Goal: Transaction & Acquisition: Purchase product/service

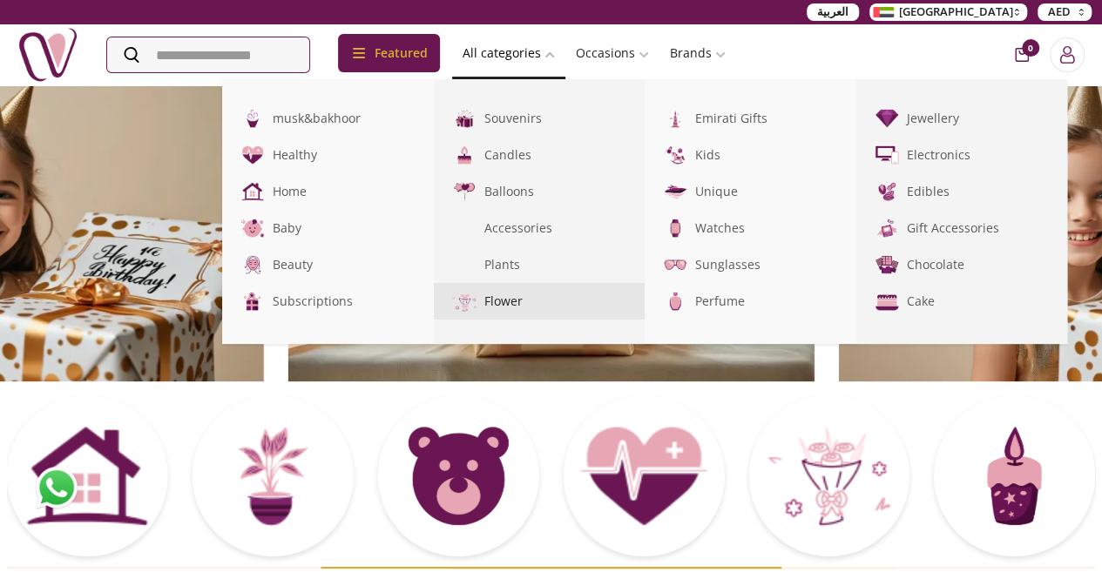
click at [570, 300] on link "Flower" at bounding box center [540, 301] width 212 height 37
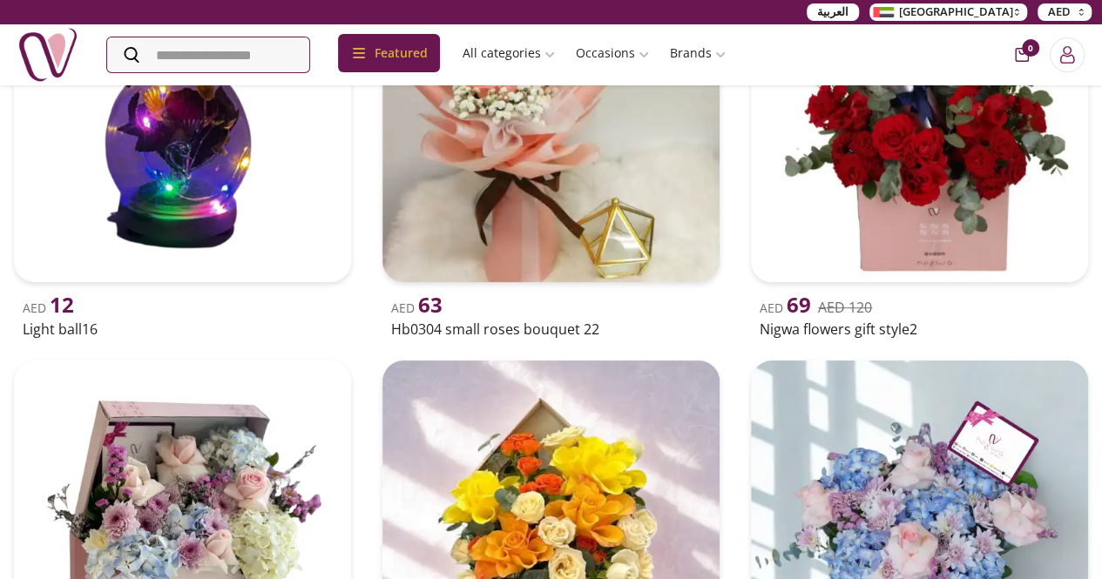
scroll to position [523, 0]
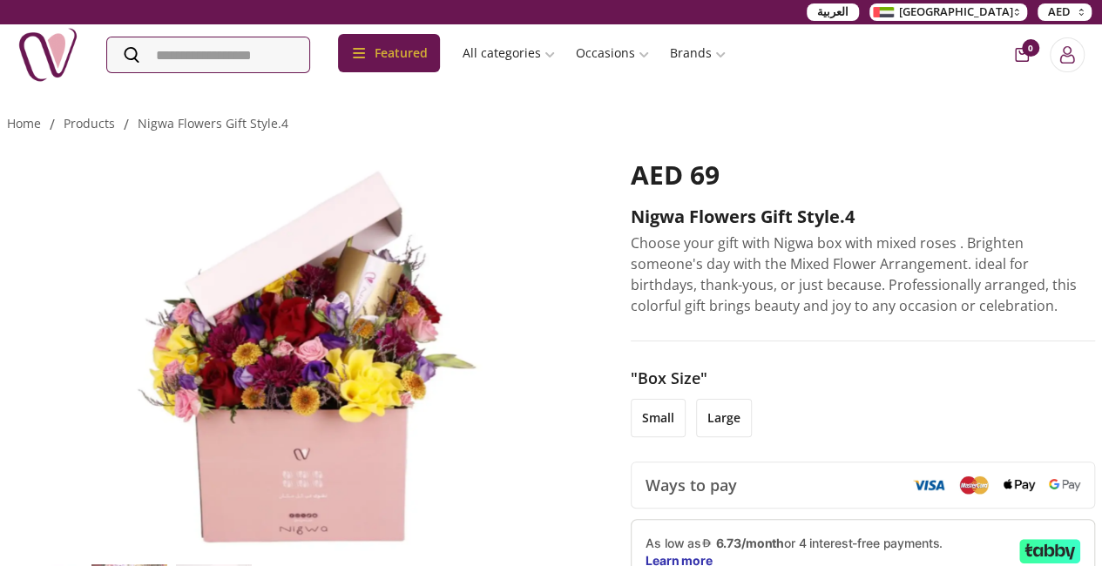
click at [682, 425] on li "small" at bounding box center [658, 418] width 55 height 38
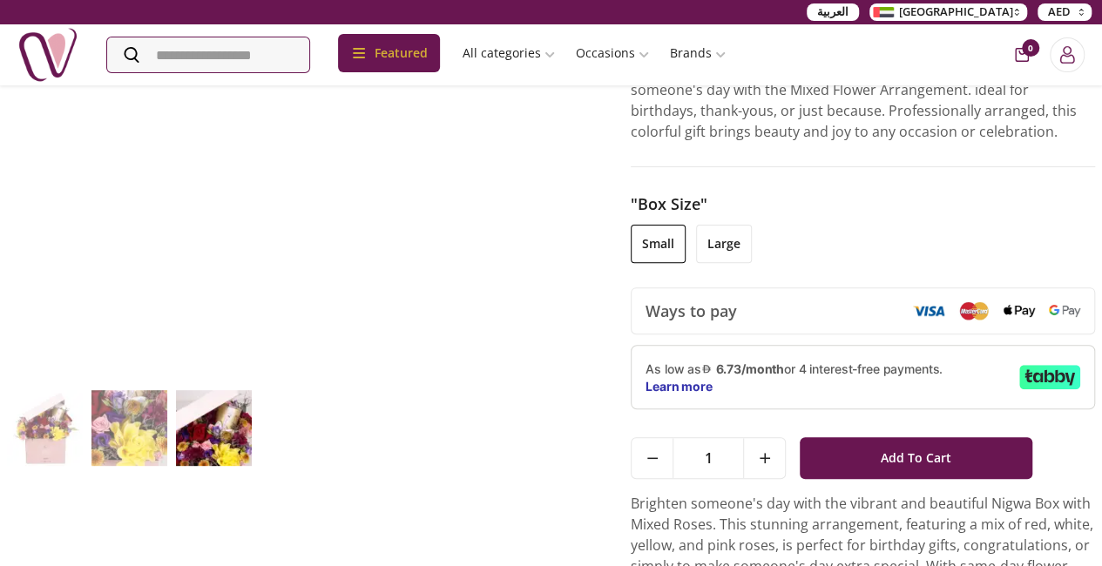
scroll to position [87, 0]
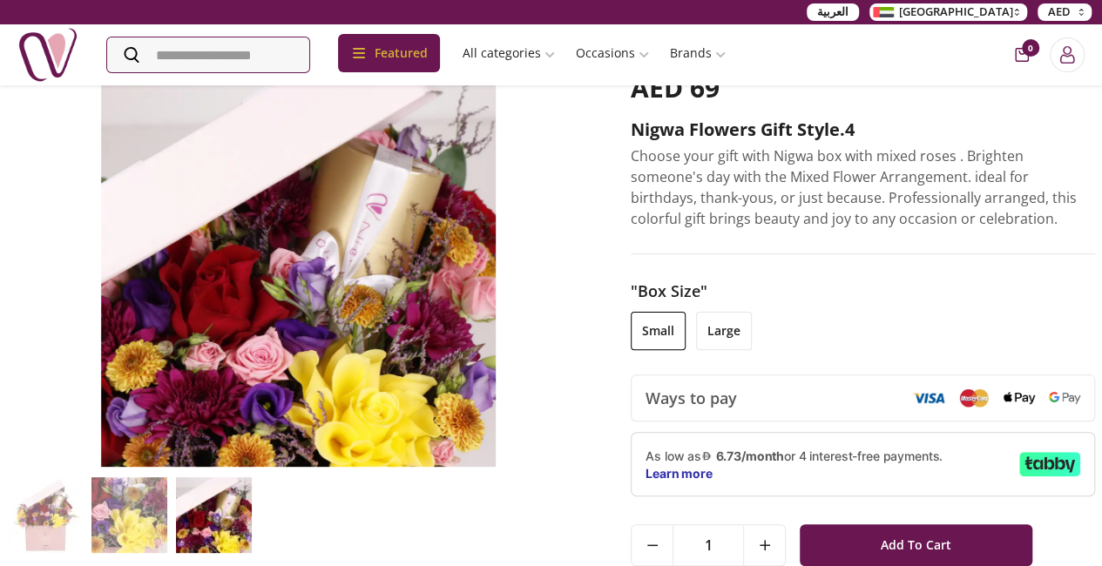
click at [741, 334] on li "large" at bounding box center [724, 331] width 56 height 38
click at [678, 322] on li "small" at bounding box center [658, 331] width 55 height 38
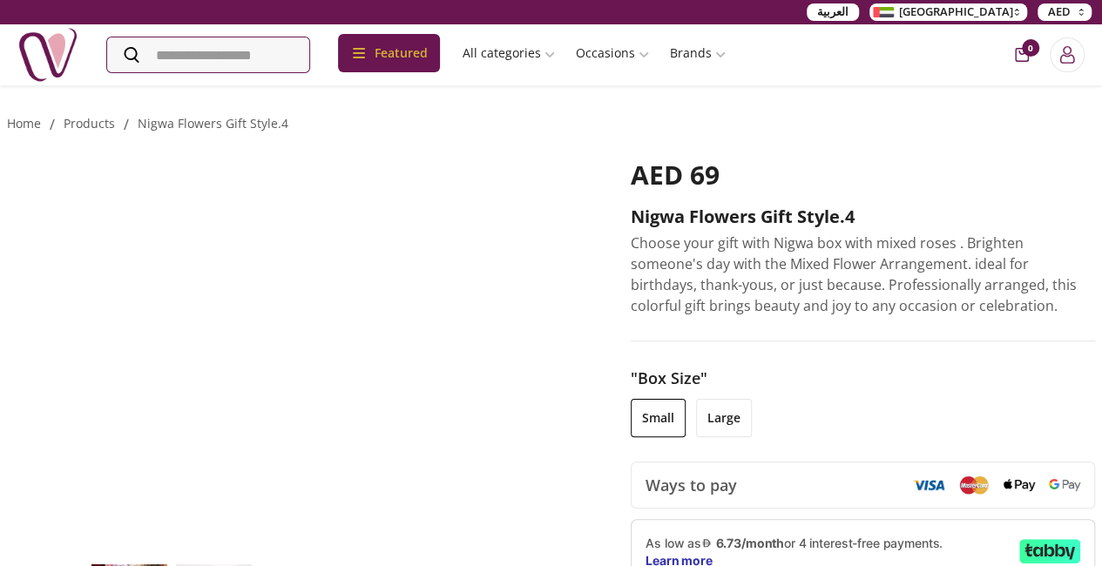
scroll to position [261, 0]
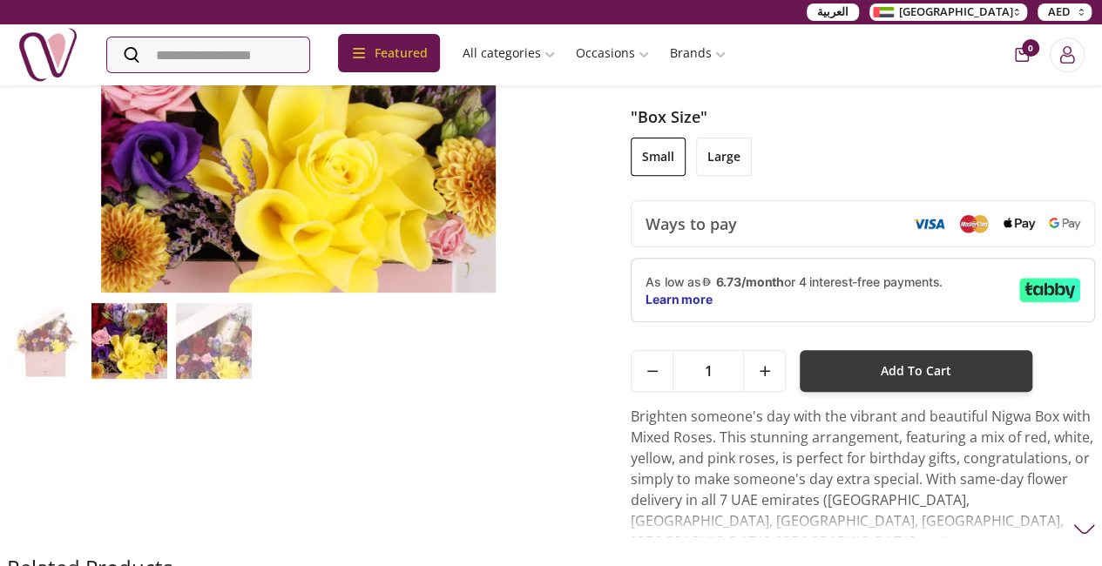
click at [893, 361] on button "Add To Cart" at bounding box center [916, 371] width 232 height 42
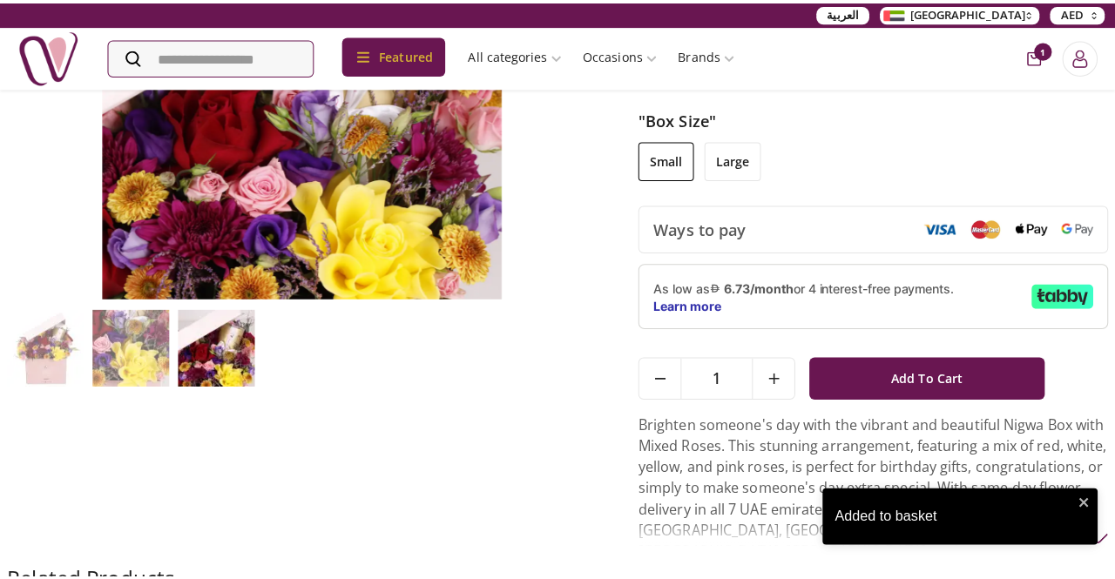
scroll to position [0, 0]
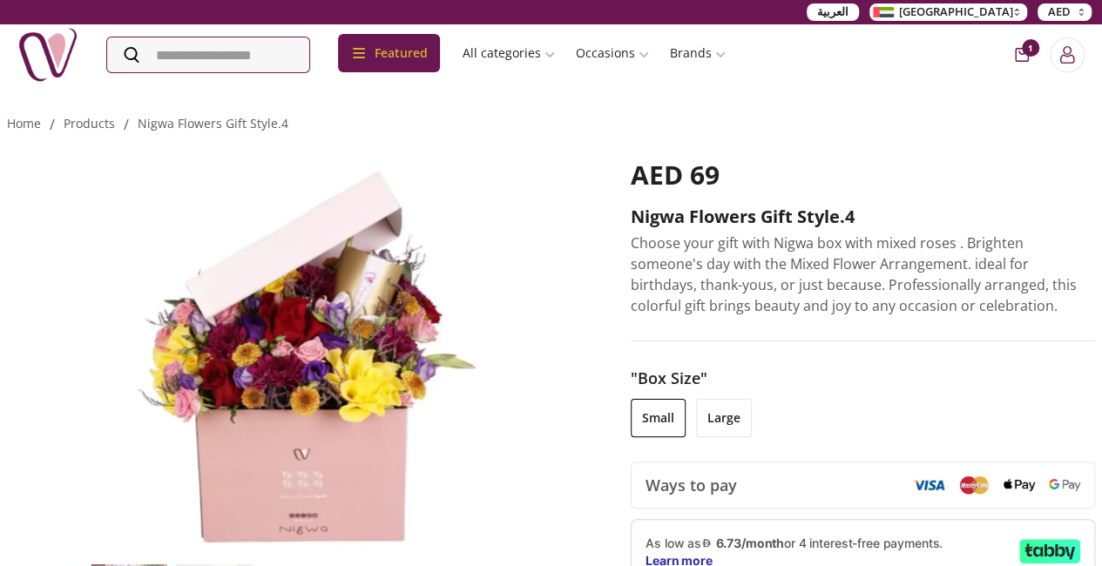
click at [1022, 51] on span "1" at bounding box center [1030, 47] width 17 height 17
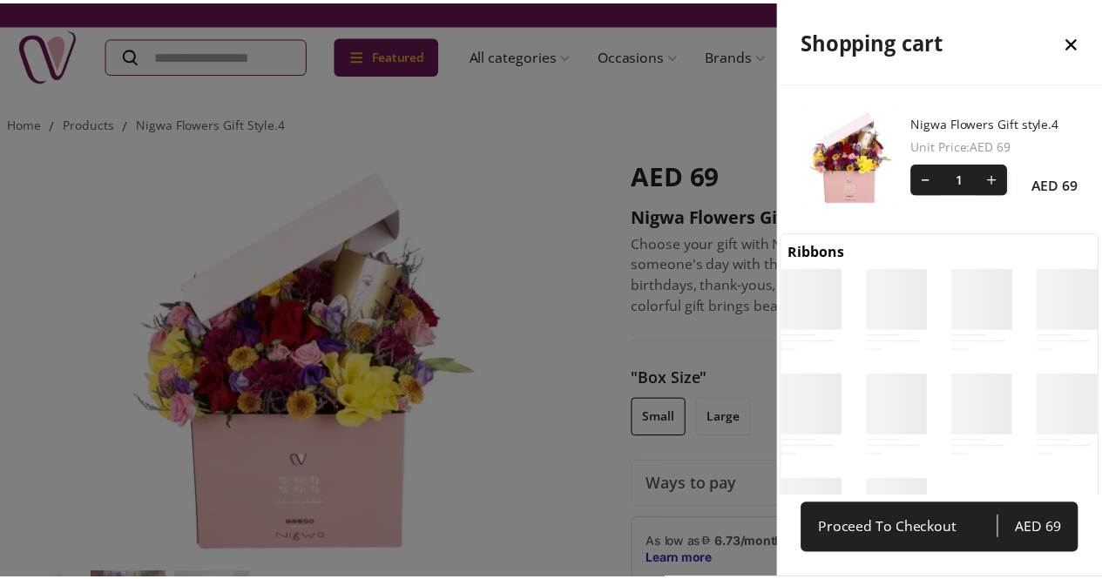
scroll to position [7, 7]
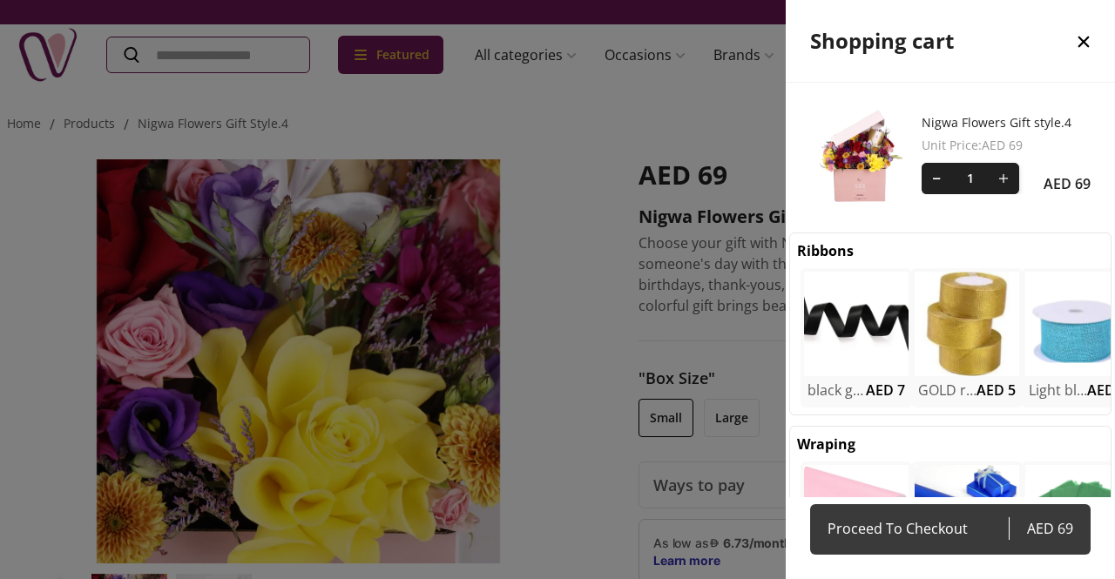
click at [934, 523] on span "Proceed To Checkout" at bounding box center [917, 528] width 181 height 24
select select "**********"
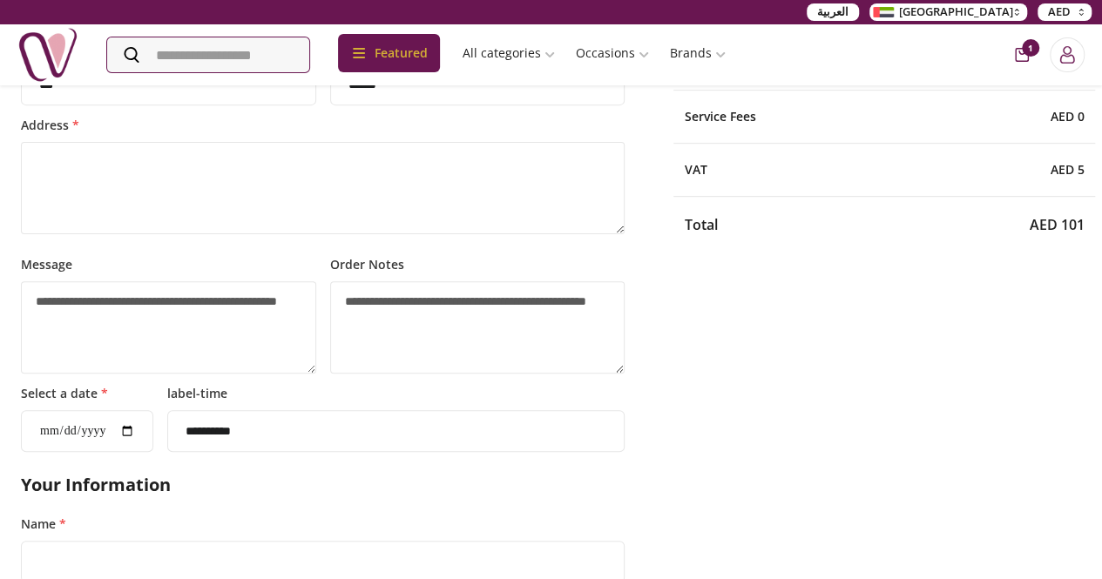
scroll to position [348, 0]
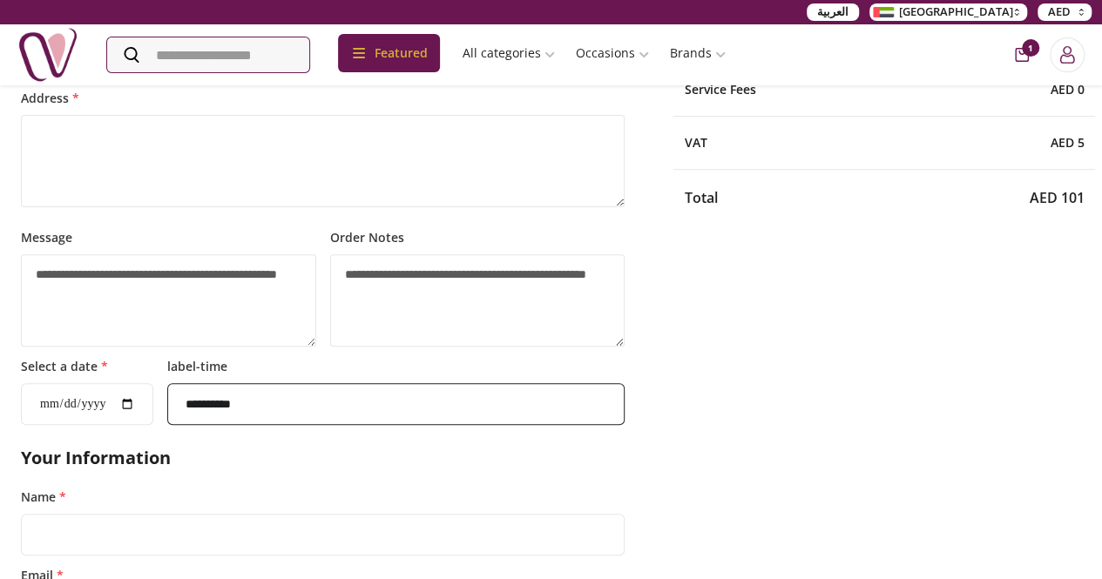
click at [249, 408] on select "**********" at bounding box center [395, 404] width 457 height 42
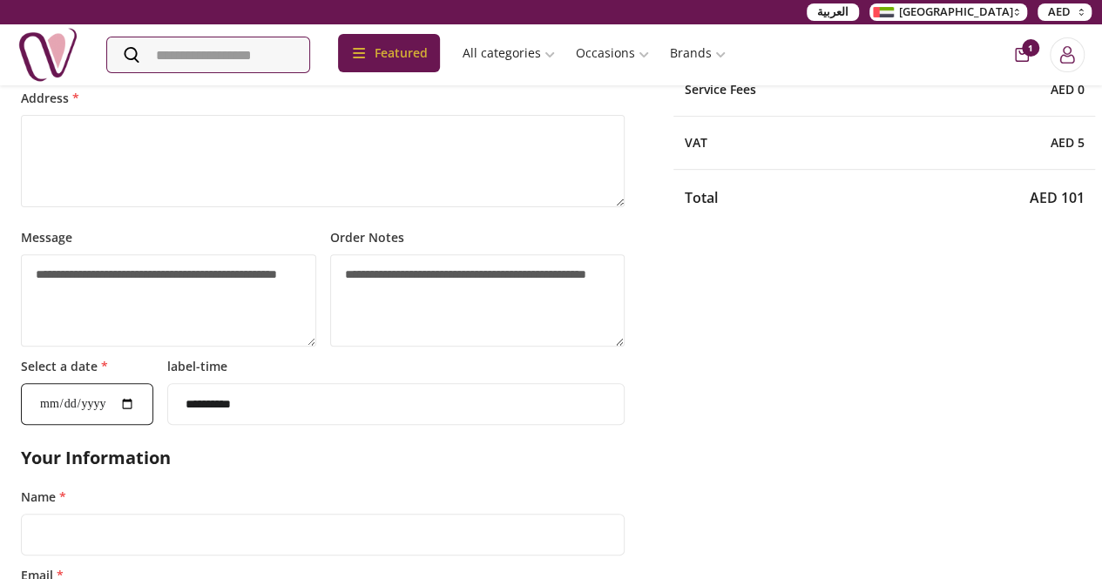
click at [137, 423] on input "Select a date *" at bounding box center [87, 404] width 132 height 42
type input "**********"
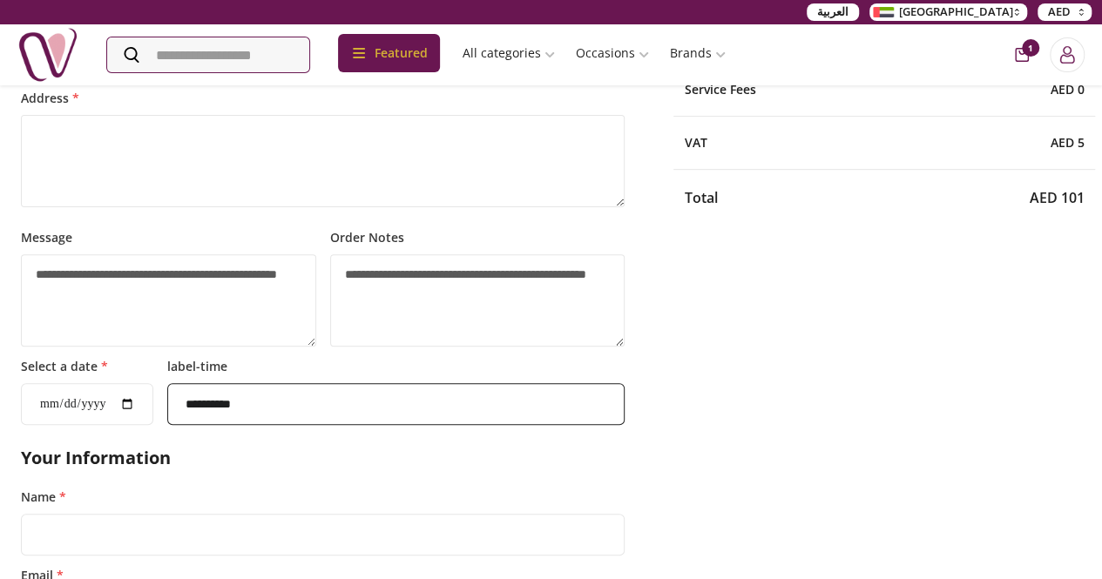
click at [223, 425] on select "**********" at bounding box center [395, 404] width 457 height 42
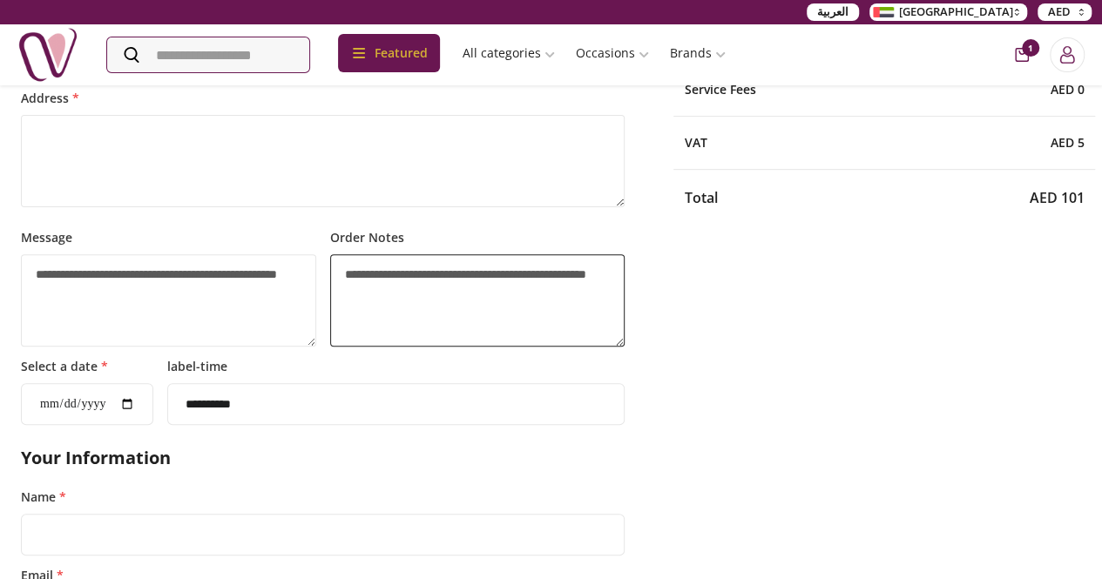
click at [354, 347] on textarea "Order Notes" at bounding box center [477, 300] width 295 height 92
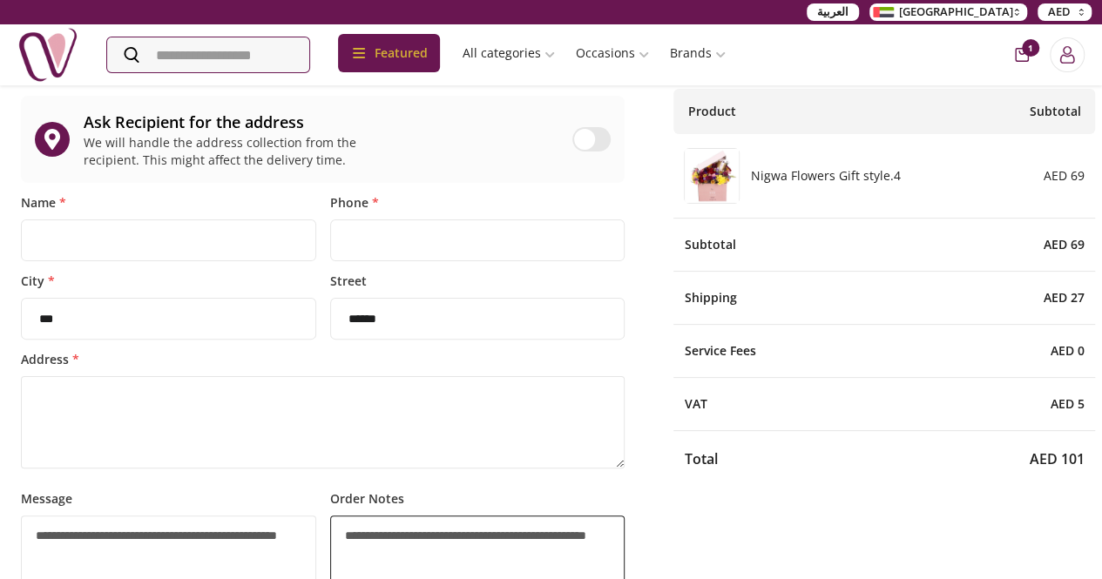
scroll to position [0, 0]
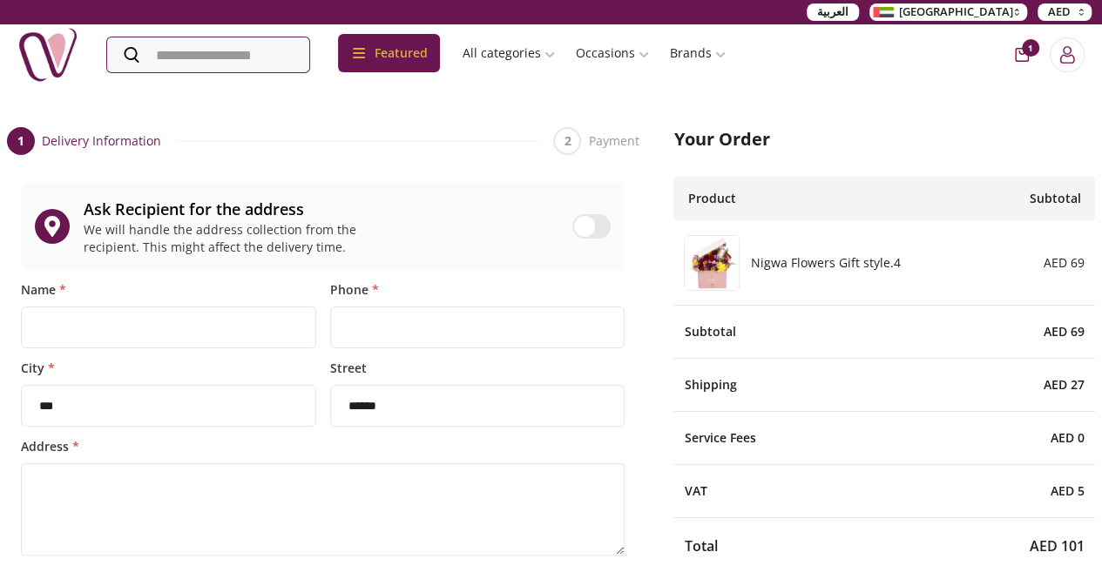
click at [709, 290] on img at bounding box center [712, 263] width 54 height 54
